Goal: Book appointment/travel/reservation

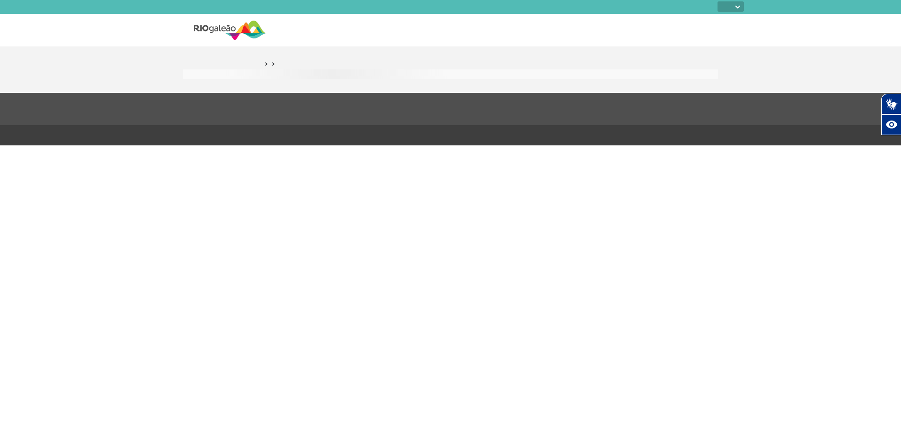
select select
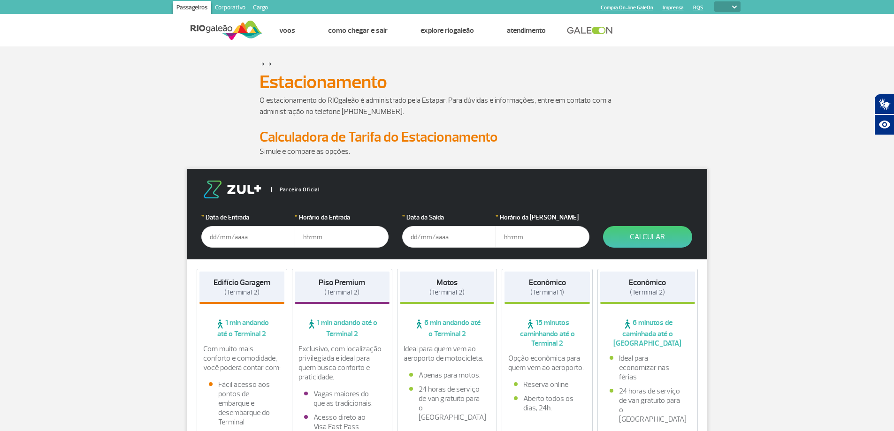
click at [267, 241] on input "text" at bounding box center [248, 237] width 94 height 22
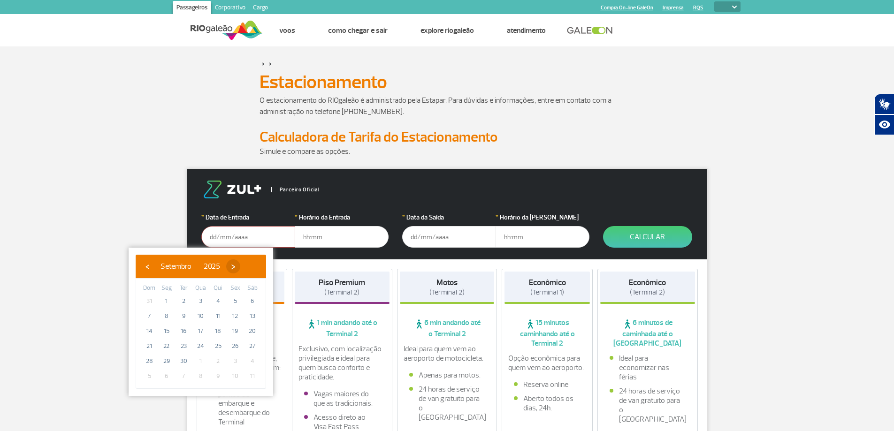
click at [240, 268] on span "›" at bounding box center [233, 266] width 14 height 14
click at [218, 301] on span "2" at bounding box center [218, 301] width 15 height 15
type input "[DATE]"
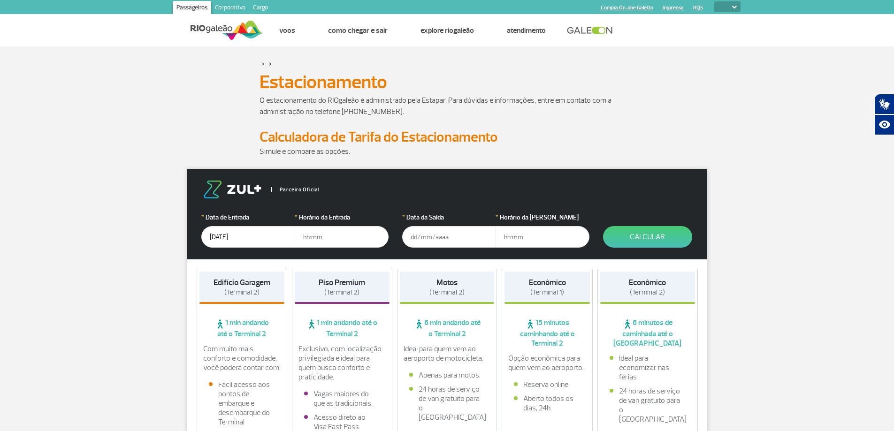
click at [321, 236] on input "text" at bounding box center [342, 237] width 94 height 22
type input "06:30"
click at [391, 182] on div "Parceiro Oficial" at bounding box center [447, 190] width 492 height 18
click at [442, 232] on input "text" at bounding box center [449, 237] width 94 height 22
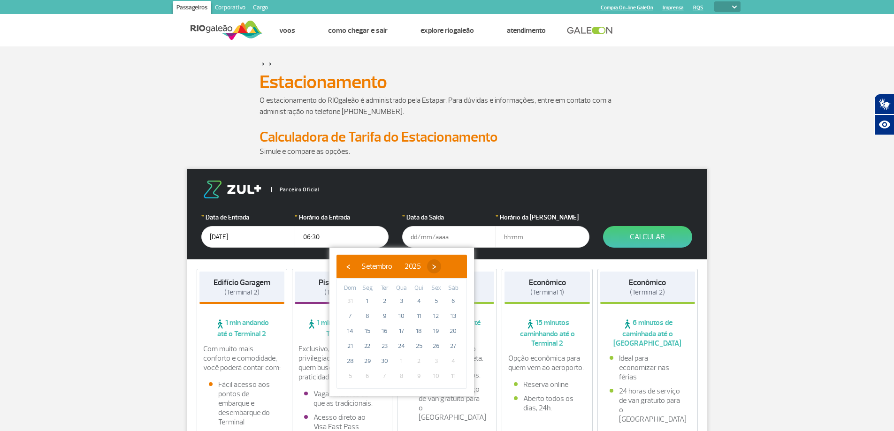
click at [441, 271] on span "›" at bounding box center [434, 266] width 14 height 14
click at [399, 330] on span "15" at bounding box center [401, 331] width 15 height 15
type input "[DATE]"
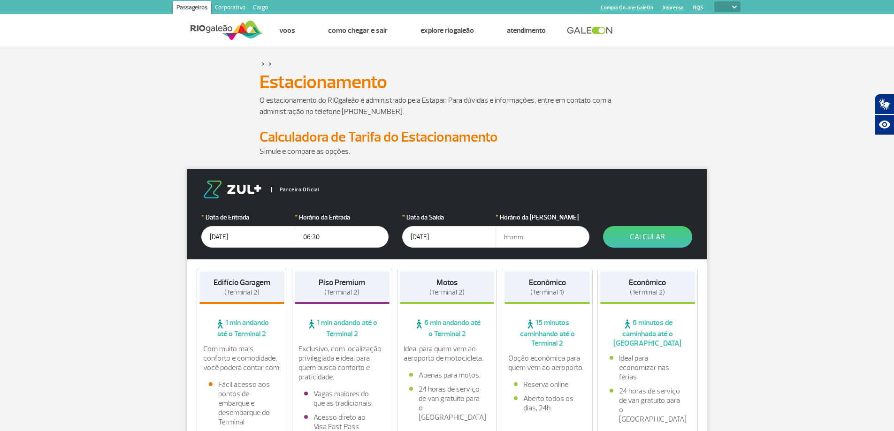
click at [519, 234] on input "text" at bounding box center [542, 237] width 94 height 22
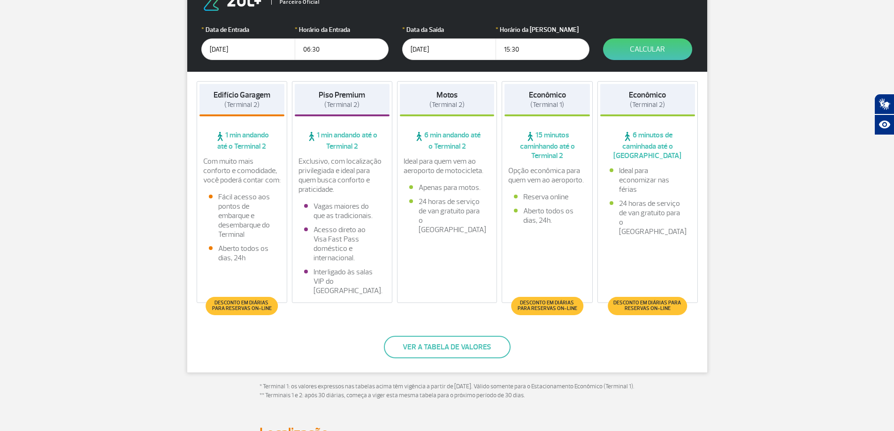
scroll to position [94, 0]
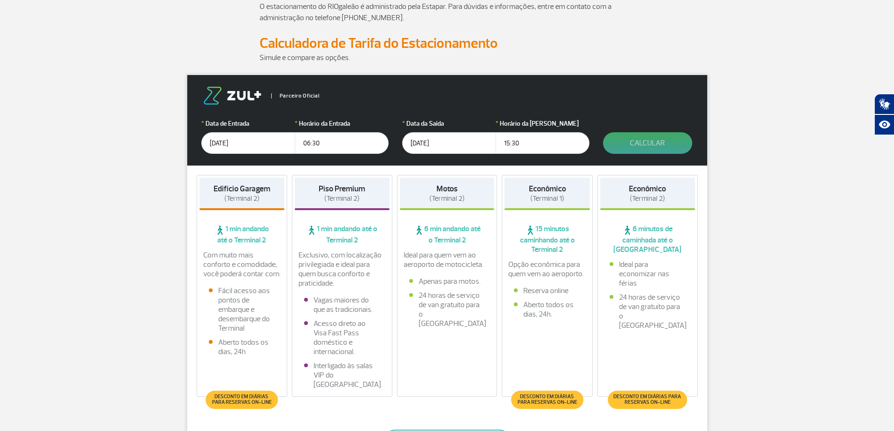
type input "15:30"
click at [645, 151] on button "Calcular" at bounding box center [647, 143] width 89 height 22
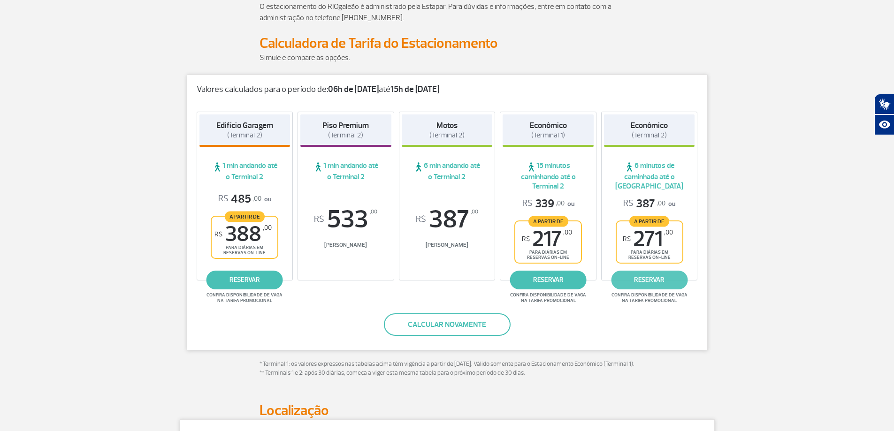
click at [666, 280] on link "reservar" at bounding box center [649, 280] width 76 height 19
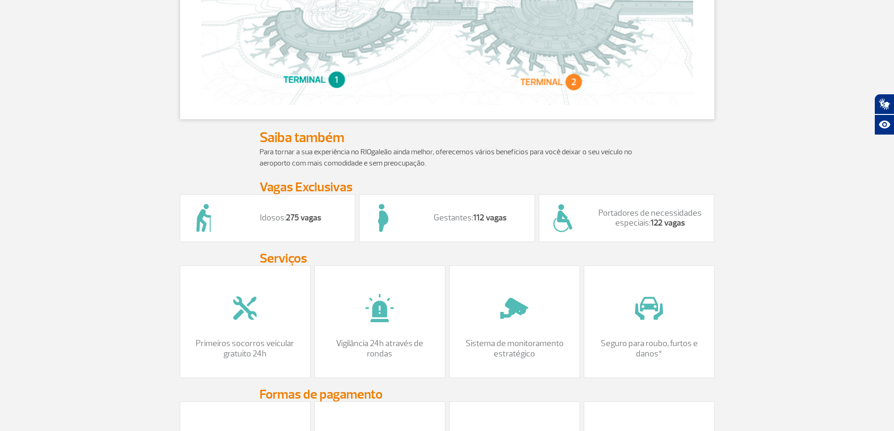
scroll to position [375, 0]
